Goal: Check status: Check status

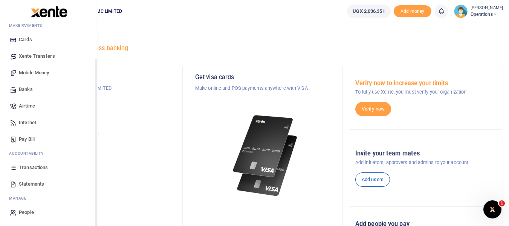
scroll to position [43, 0]
click at [43, 165] on span "Transactions" at bounding box center [33, 167] width 29 height 8
